Goal: Find specific page/section: Find specific page/section

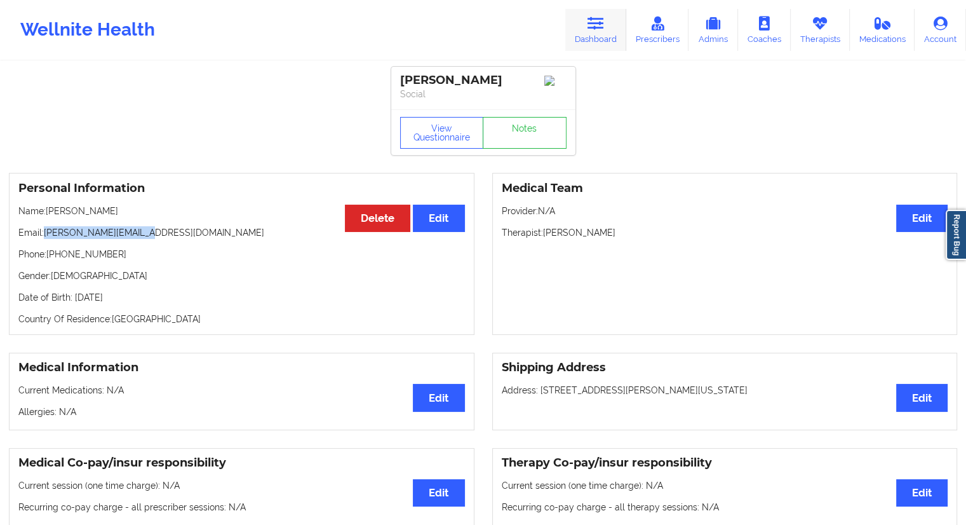
click at [605, 34] on link "Dashboard" at bounding box center [595, 30] width 61 height 42
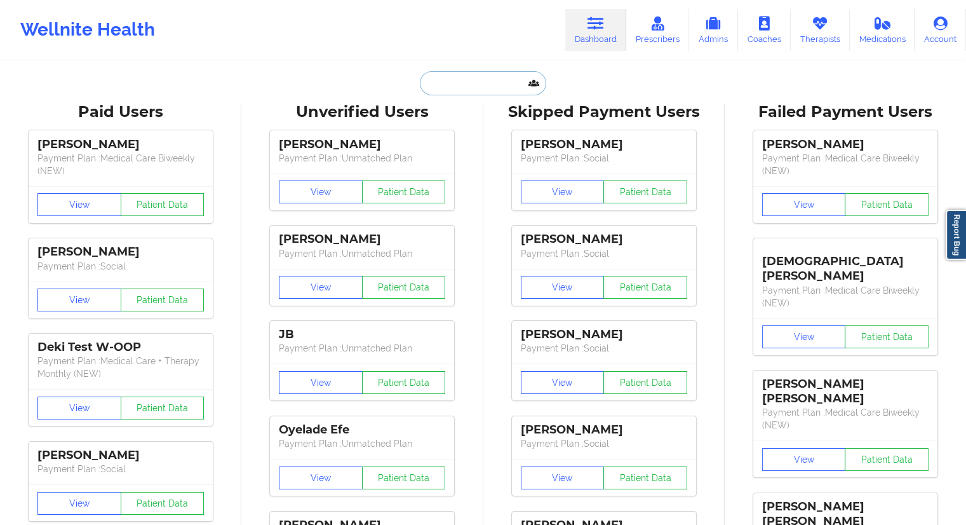
click at [493, 84] on input "text" at bounding box center [483, 83] width 126 height 24
paste input "[PERSON_NAME]"
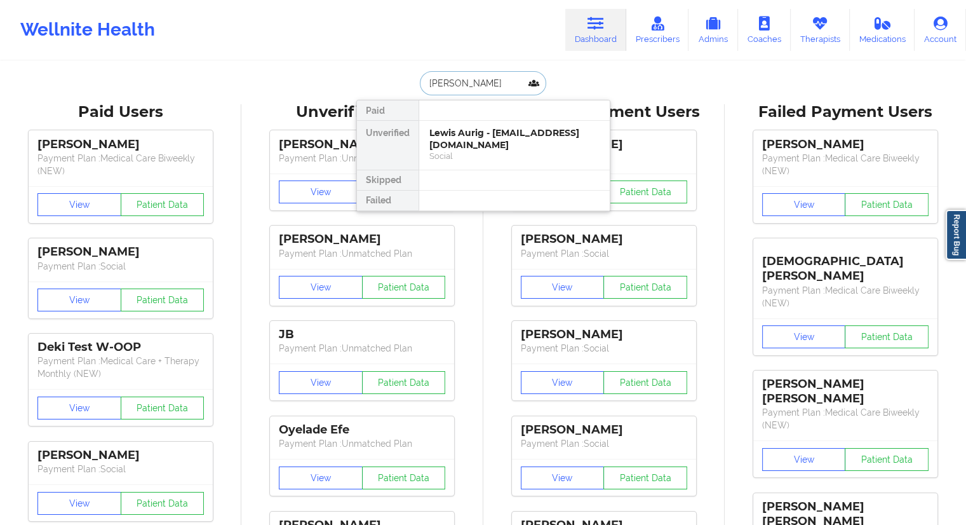
click at [473, 82] on input "[PERSON_NAME]" at bounding box center [483, 83] width 126 height 24
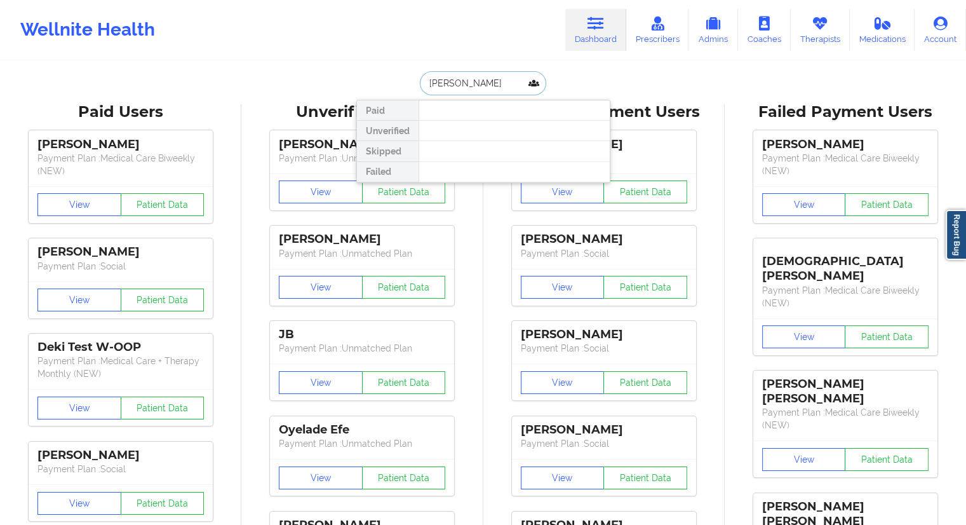
type input "[PERSON_NAME]"
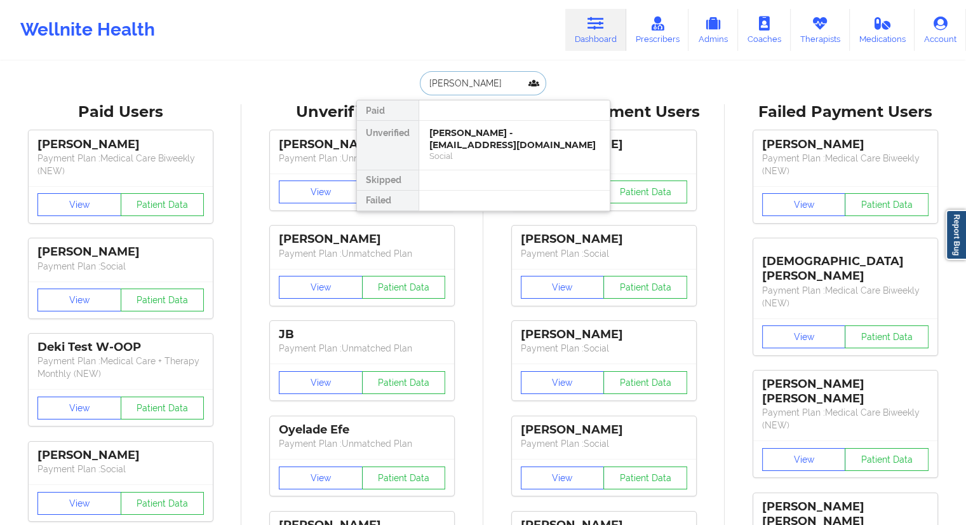
drag, startPoint x: 494, startPoint y: 84, endPoint x: 422, endPoint y: 82, distance: 72.5
click at [422, 82] on input "[PERSON_NAME]" at bounding box center [483, 83] width 126 height 24
click at [490, 143] on div "[PERSON_NAME] - [EMAIL_ADDRESS][DOMAIN_NAME]" at bounding box center [514, 139] width 170 height 24
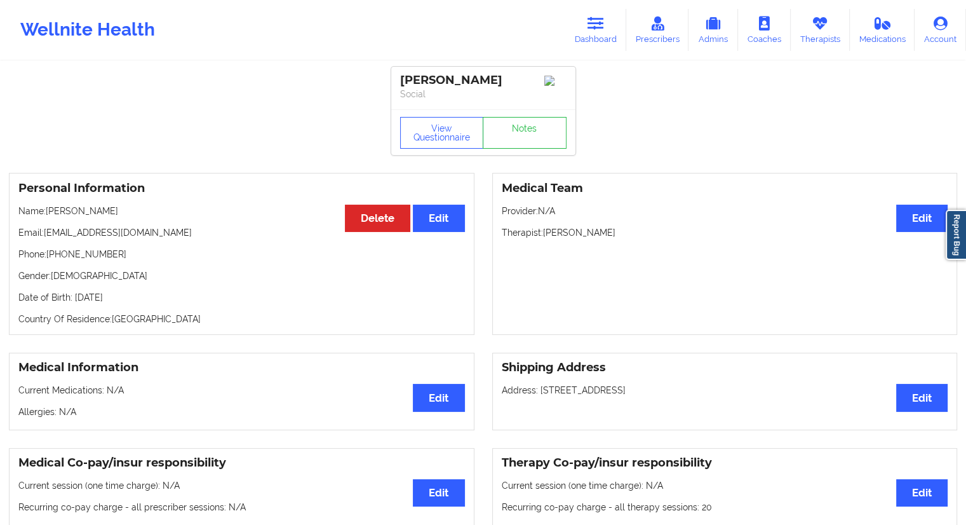
click at [453, 119] on div "View Questionnaire Notes" at bounding box center [483, 132] width 184 height 46
click at [448, 125] on button "View Questionnaire" at bounding box center [442, 133] width 84 height 32
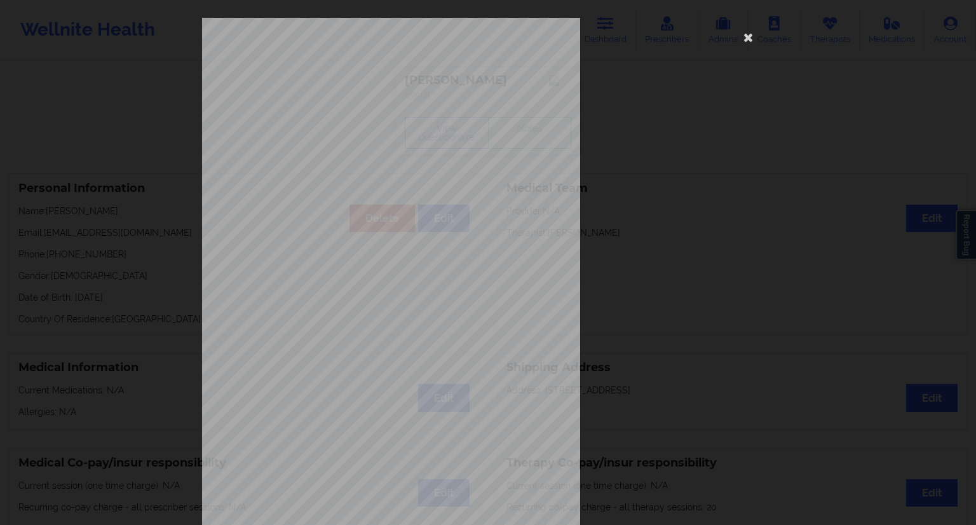
scroll to position [81, 0]
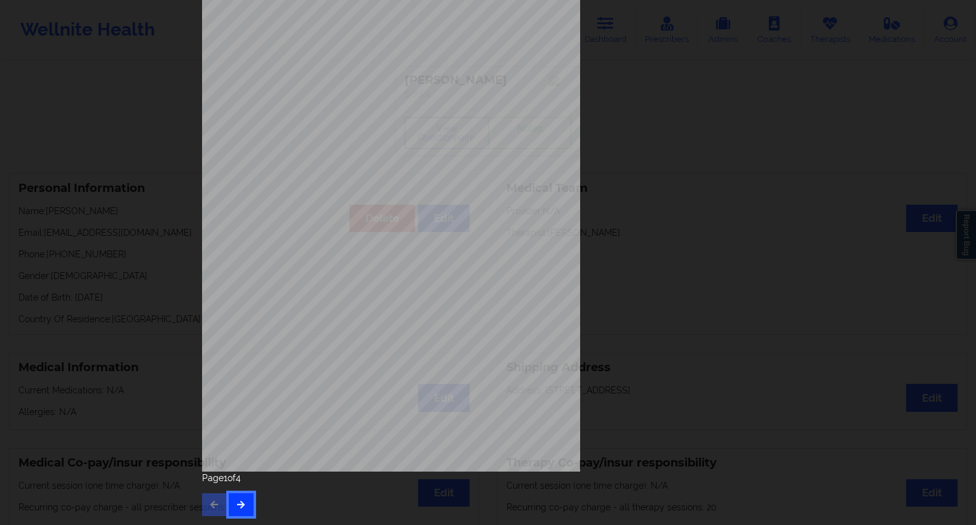
click at [241, 496] on button "button" at bounding box center [241, 504] width 25 height 23
click at [236, 501] on icon "button" at bounding box center [241, 504] width 11 height 8
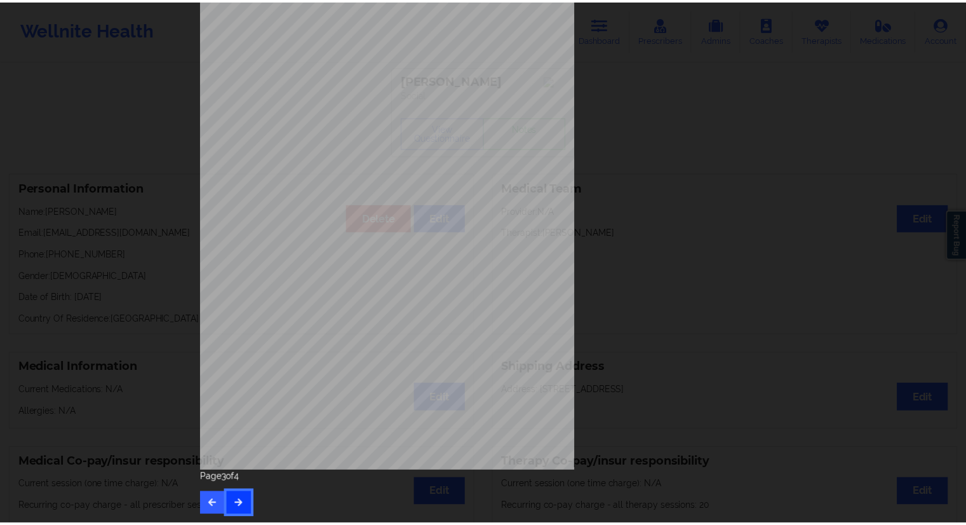
scroll to position [0, 0]
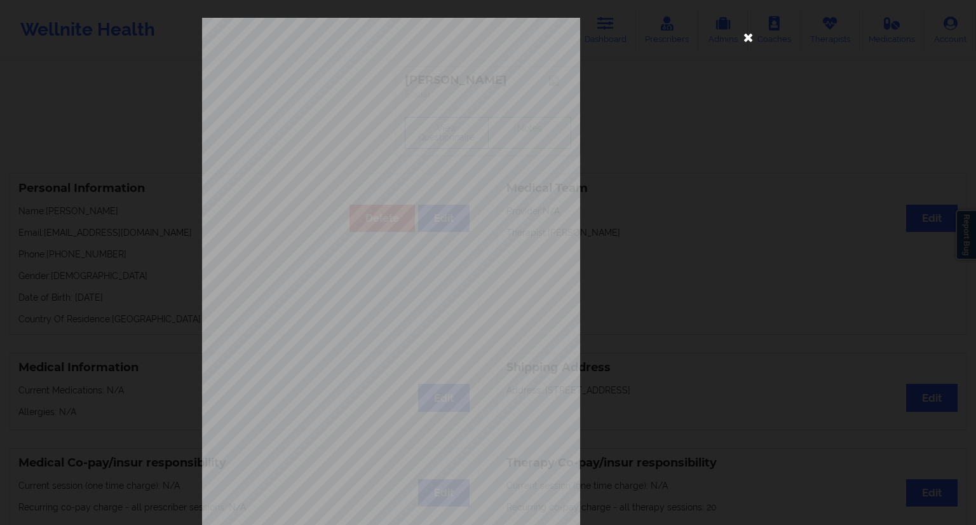
click at [743, 37] on icon at bounding box center [748, 37] width 20 height 20
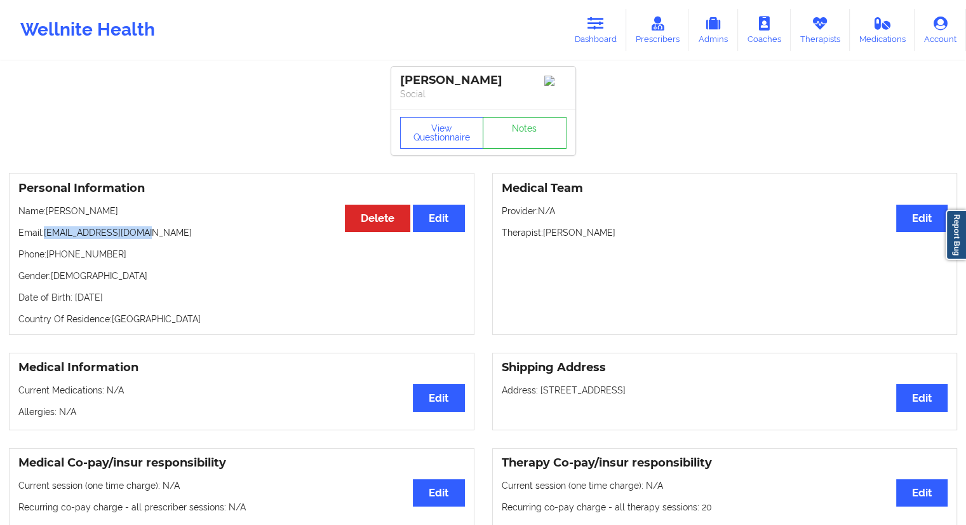
drag, startPoint x: 170, startPoint y: 234, endPoint x: 43, endPoint y: 237, distance: 127.1
click at [43, 237] on div "Personal Information Edit Delete Name: [PERSON_NAME] Email: [EMAIL_ADDRESS][DOM…" at bounding box center [242, 254] width 466 height 162
copy p "[EMAIL_ADDRESS][DOMAIN_NAME]"
